Goal: Find contact information: Find contact information

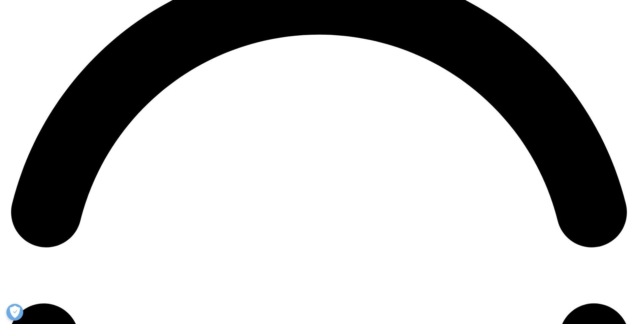
scroll to position [1440, 0]
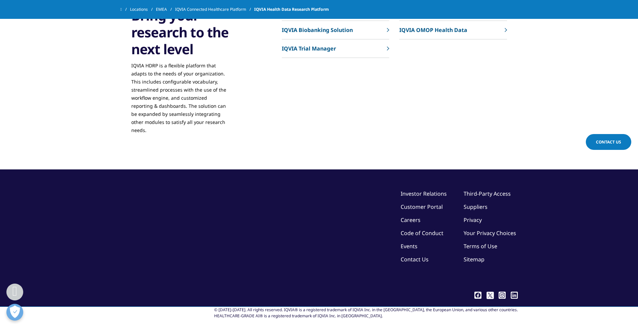
click at [463, 216] on link "Privacy" at bounding box center [472, 219] width 18 height 7
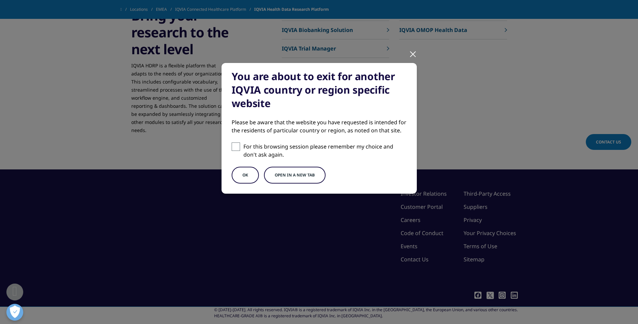
click at [242, 176] on button "OK" at bounding box center [245, 175] width 27 height 17
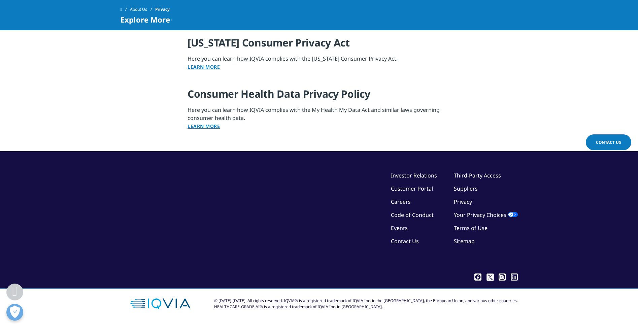
scroll to position [868, 0]
drag, startPoint x: 404, startPoint y: 216, endPoint x: 396, endPoint y: 221, distance: 10.3
click at [404, 216] on link "Code of Conduct" at bounding box center [412, 214] width 43 height 7
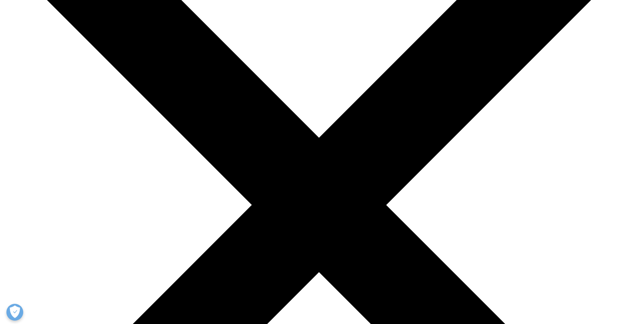
scroll to position [135, 0]
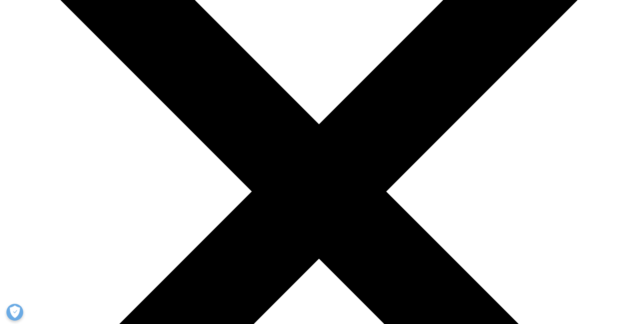
drag, startPoint x: 372, startPoint y: 228, endPoint x: 324, endPoint y: 228, distance: 48.5
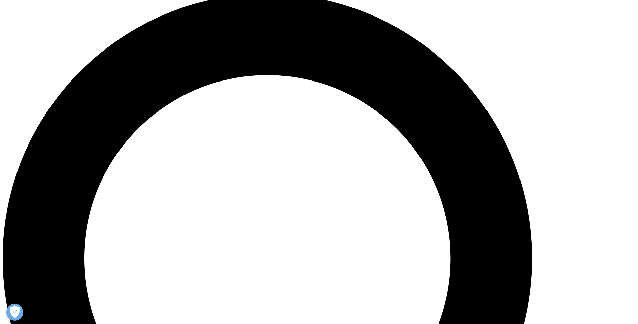
scroll to position [740, 0]
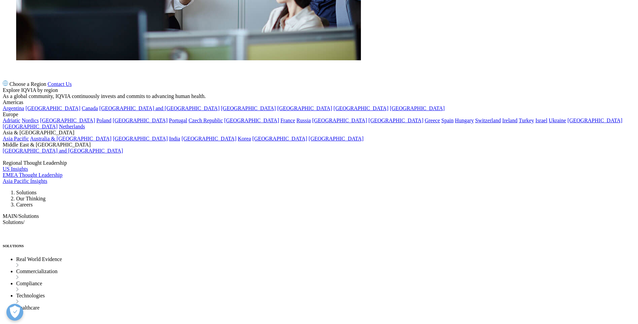
drag, startPoint x: 385, startPoint y: 108, endPoint x: 360, endPoint y: 121, distance: 28.1
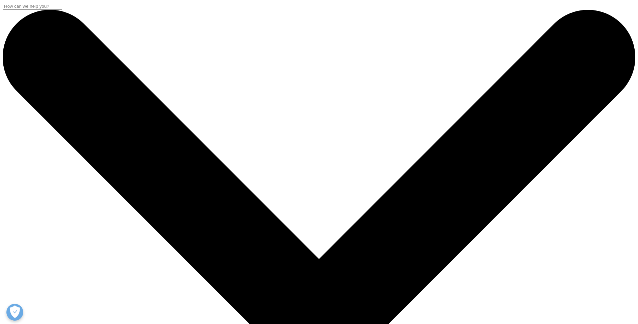
drag, startPoint x: 280, startPoint y: 223, endPoint x: 204, endPoint y: 223, distance: 76.4
copy link "[EMAIL_ADDRESS][DOMAIN_NAME]"
